Goal: Task Accomplishment & Management: Manage account settings

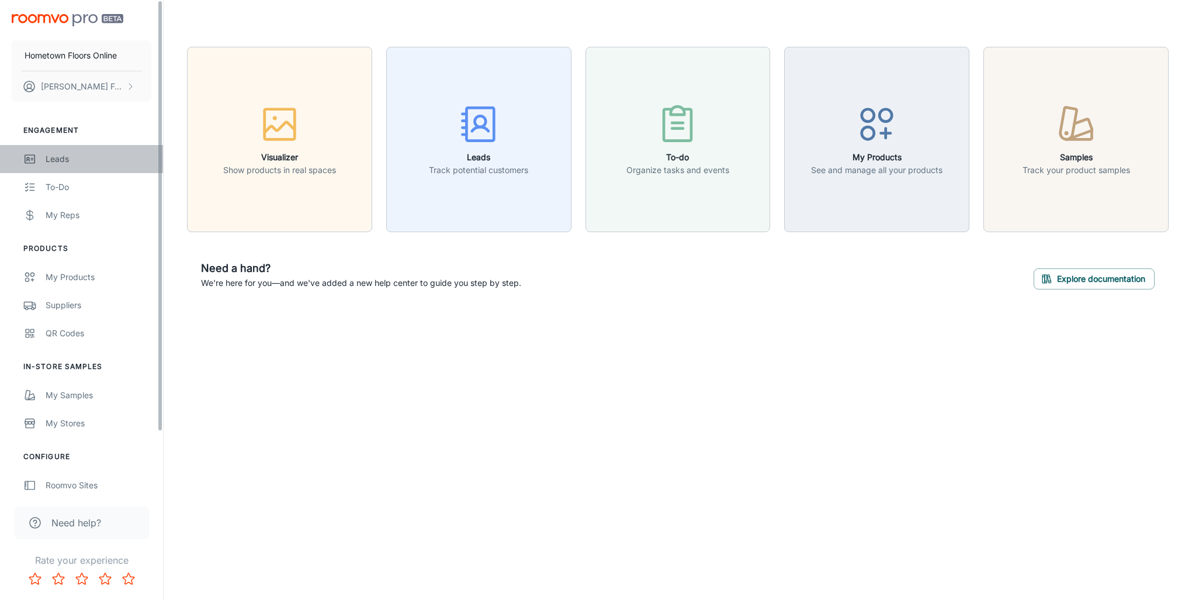
click at [61, 164] on div "Leads" at bounding box center [99, 159] width 106 height 13
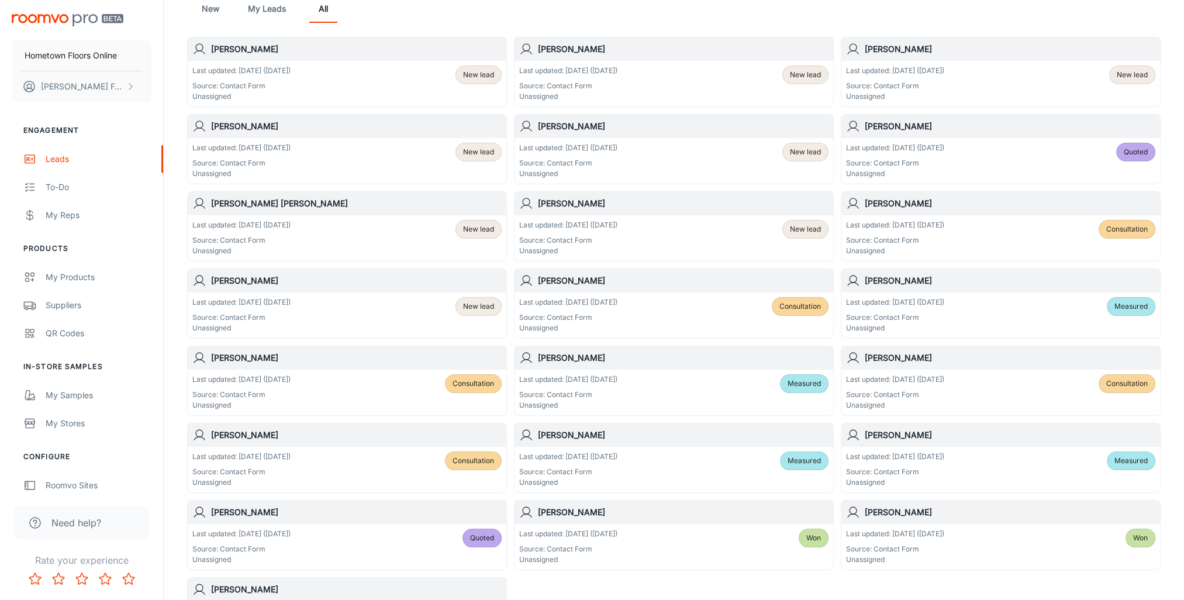
scroll to position [92, 0]
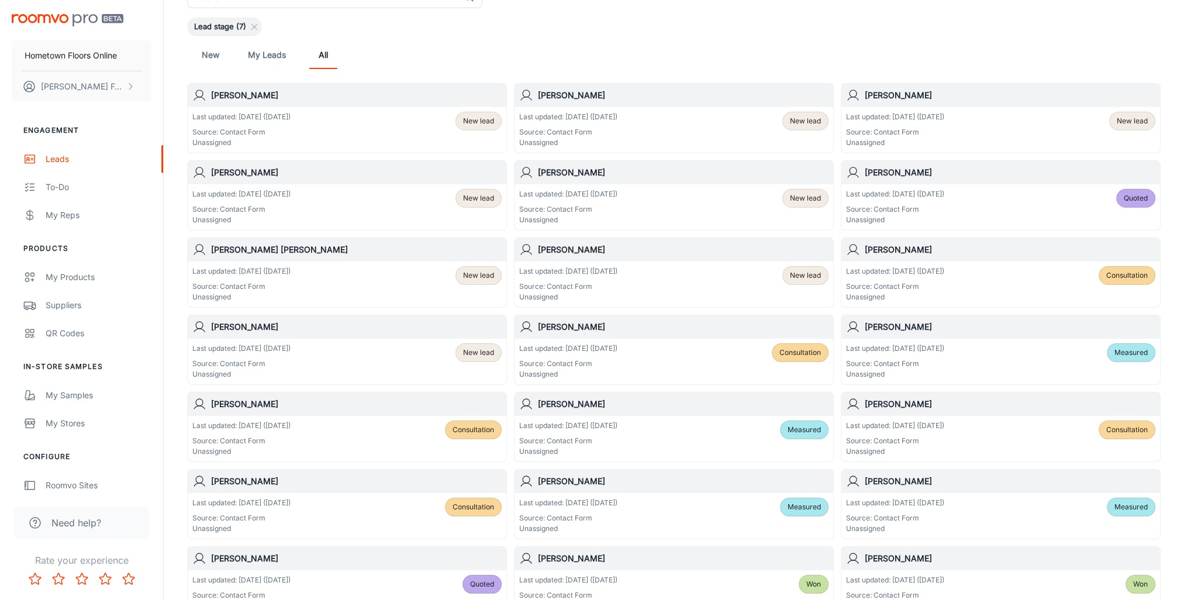
click at [568, 119] on p "Last updated: [DATE] ([DATE])" at bounding box center [568, 117] width 98 height 11
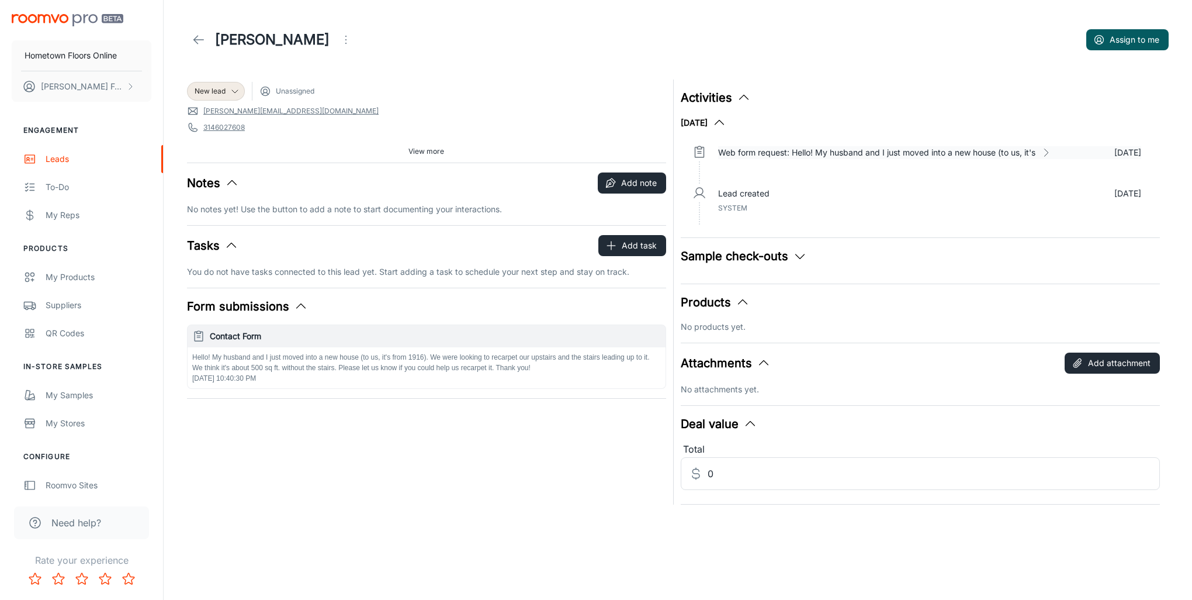
click at [1018, 155] on p "Web form request: Hello! My husband and I just moved into a new house (to us, i…" at bounding box center [876, 152] width 317 height 13
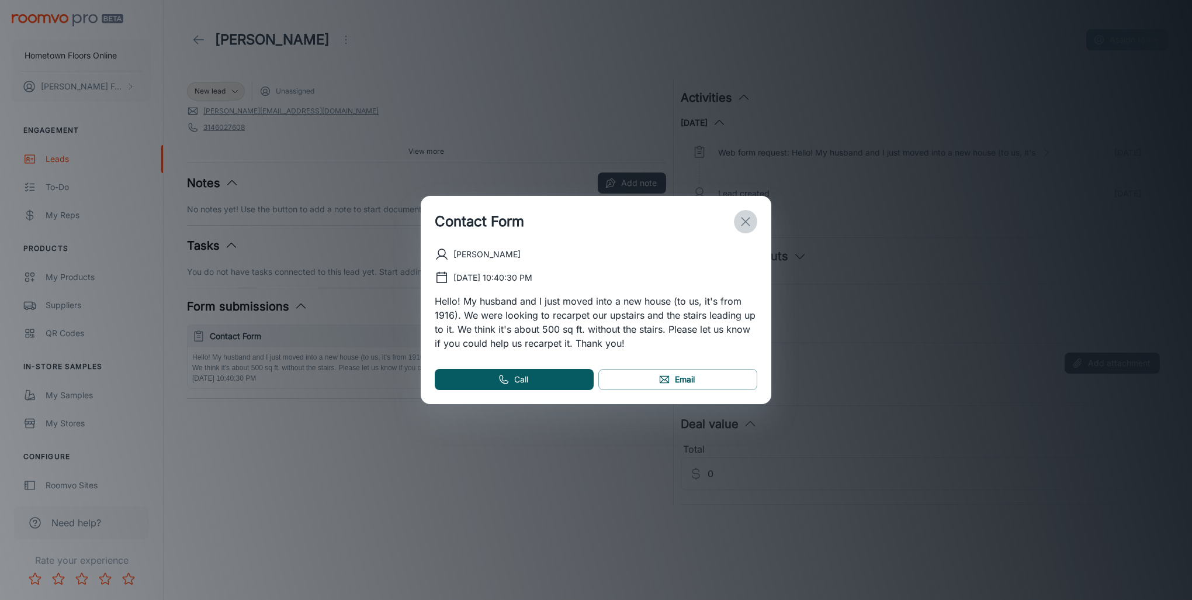
click at [744, 213] on button "exit" at bounding box center [745, 221] width 23 height 23
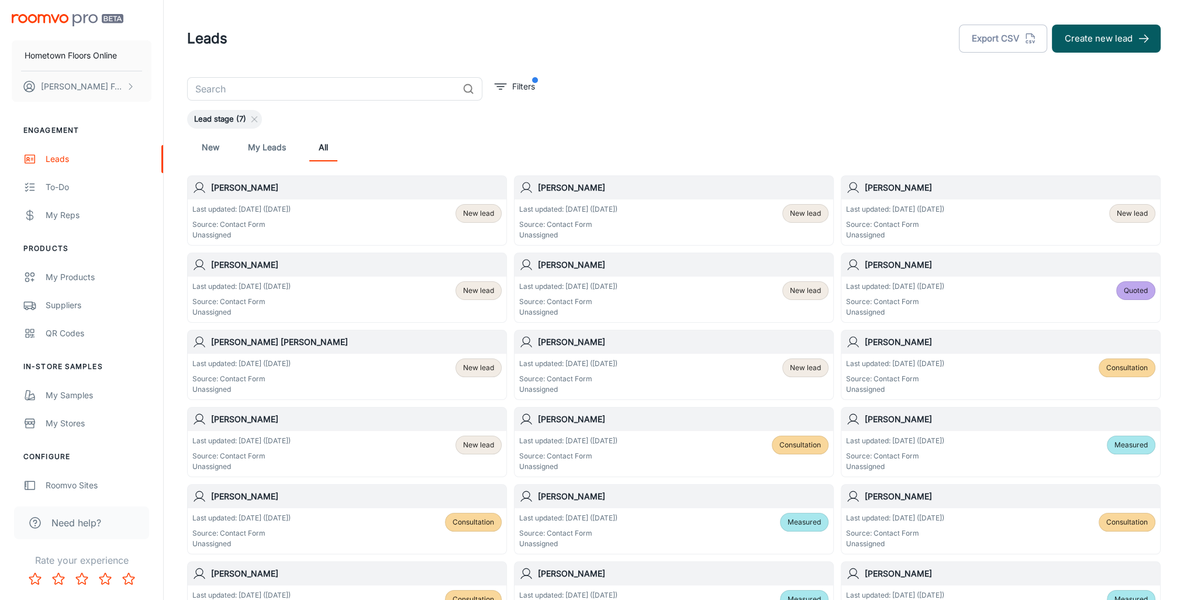
click at [413, 212] on div "Last updated: [DATE] ([DATE]) Source: Contact Form Unassigned New lead" at bounding box center [346, 222] width 309 height 36
click at [401, 299] on div "Last updated: [DATE] ([DATE]) Source: Contact Form Unassigned New lead" at bounding box center [346, 299] width 309 height 36
